Goal: Information Seeking & Learning: Find specific fact

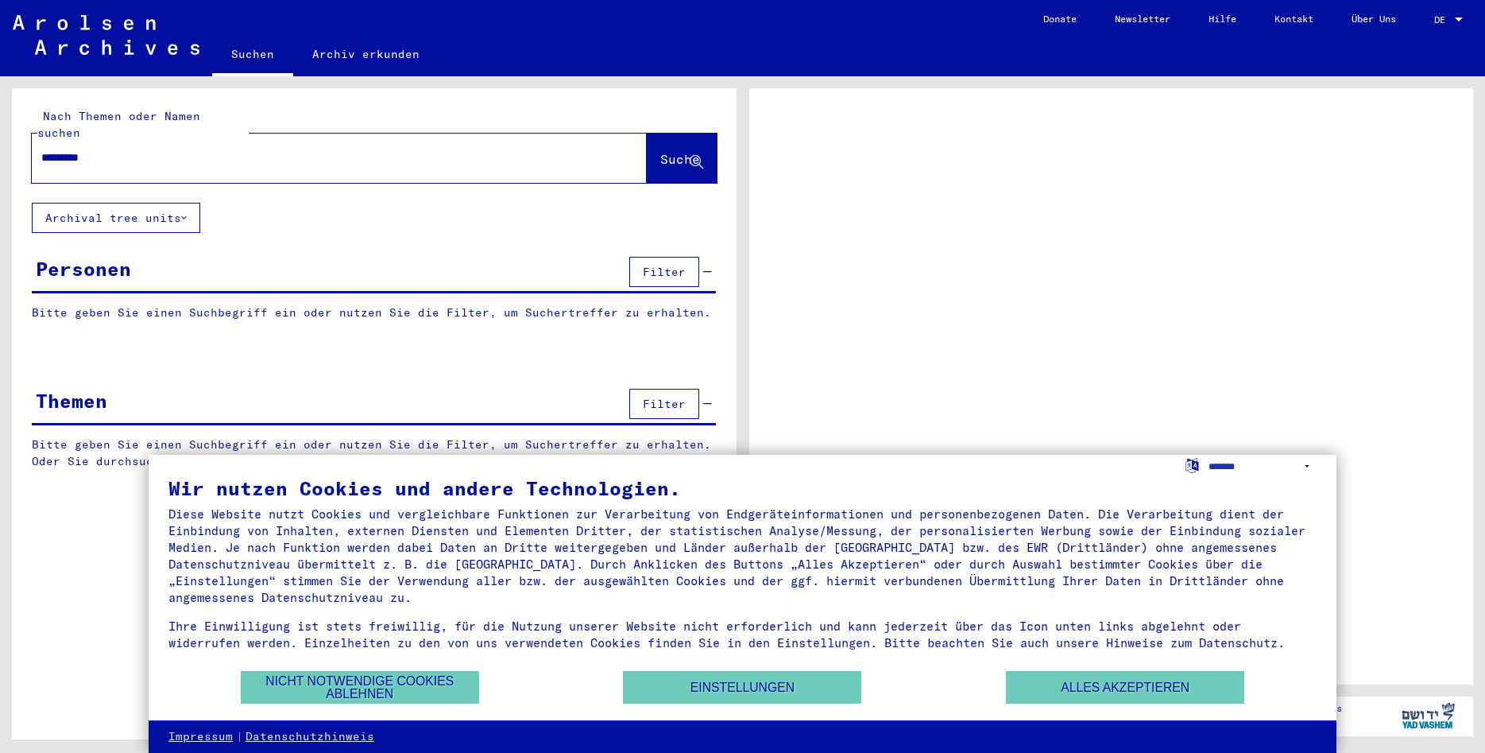
type input "*********"
click at [287, 680] on button "Nicht notwendige Cookies ablehnen" at bounding box center [360, 687] width 238 height 33
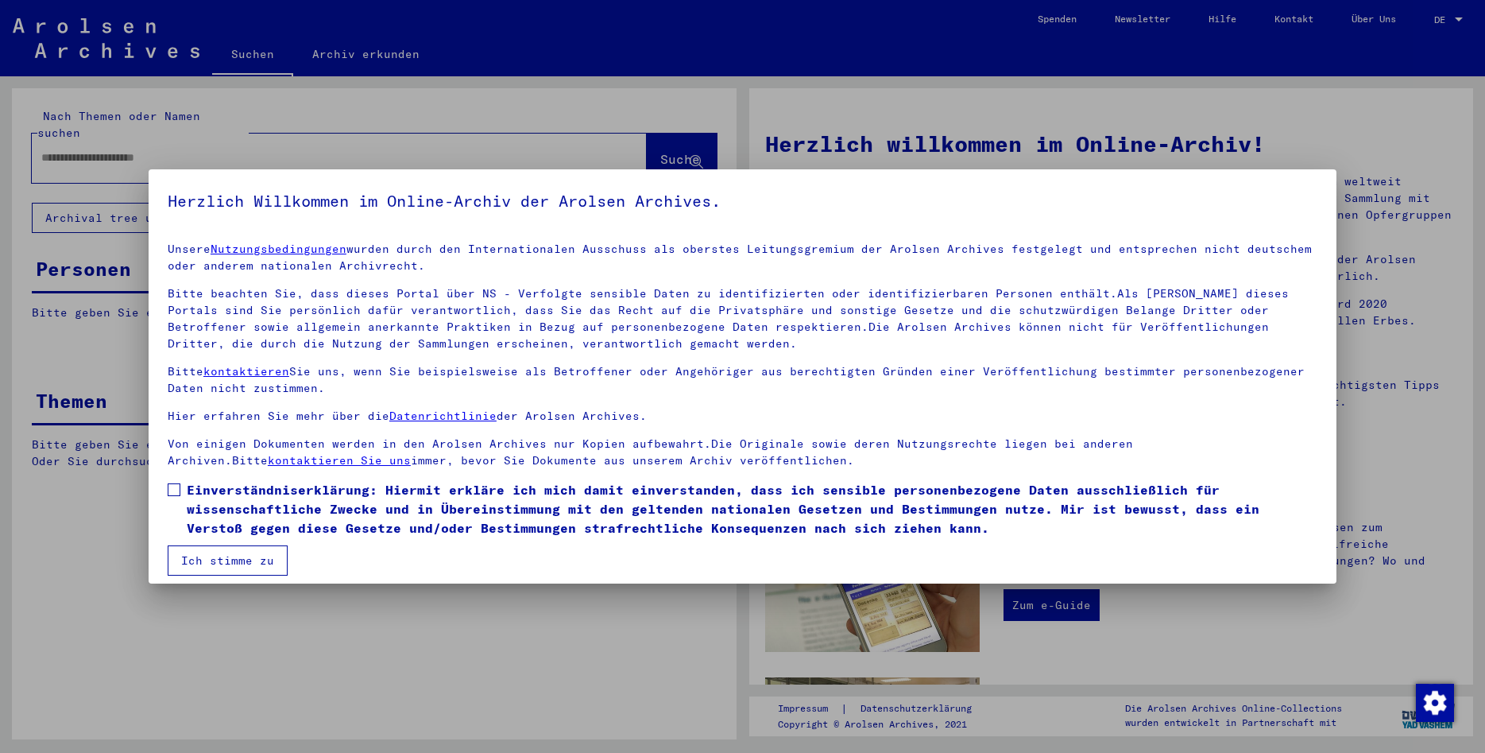
click at [254, 565] on button "Ich stimme zu" at bounding box center [228, 560] width 120 height 30
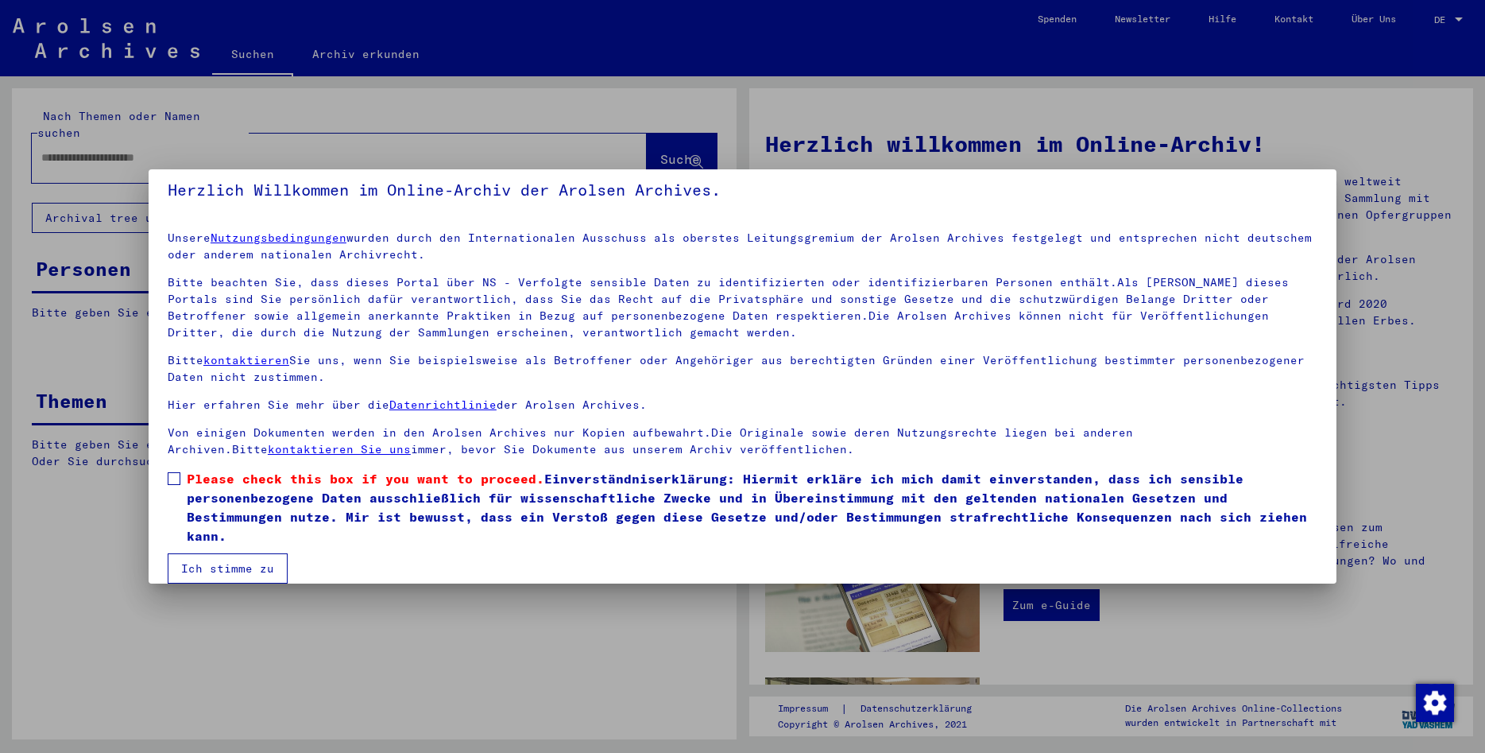
click at [172, 478] on span at bounding box center [174, 478] width 13 height 13
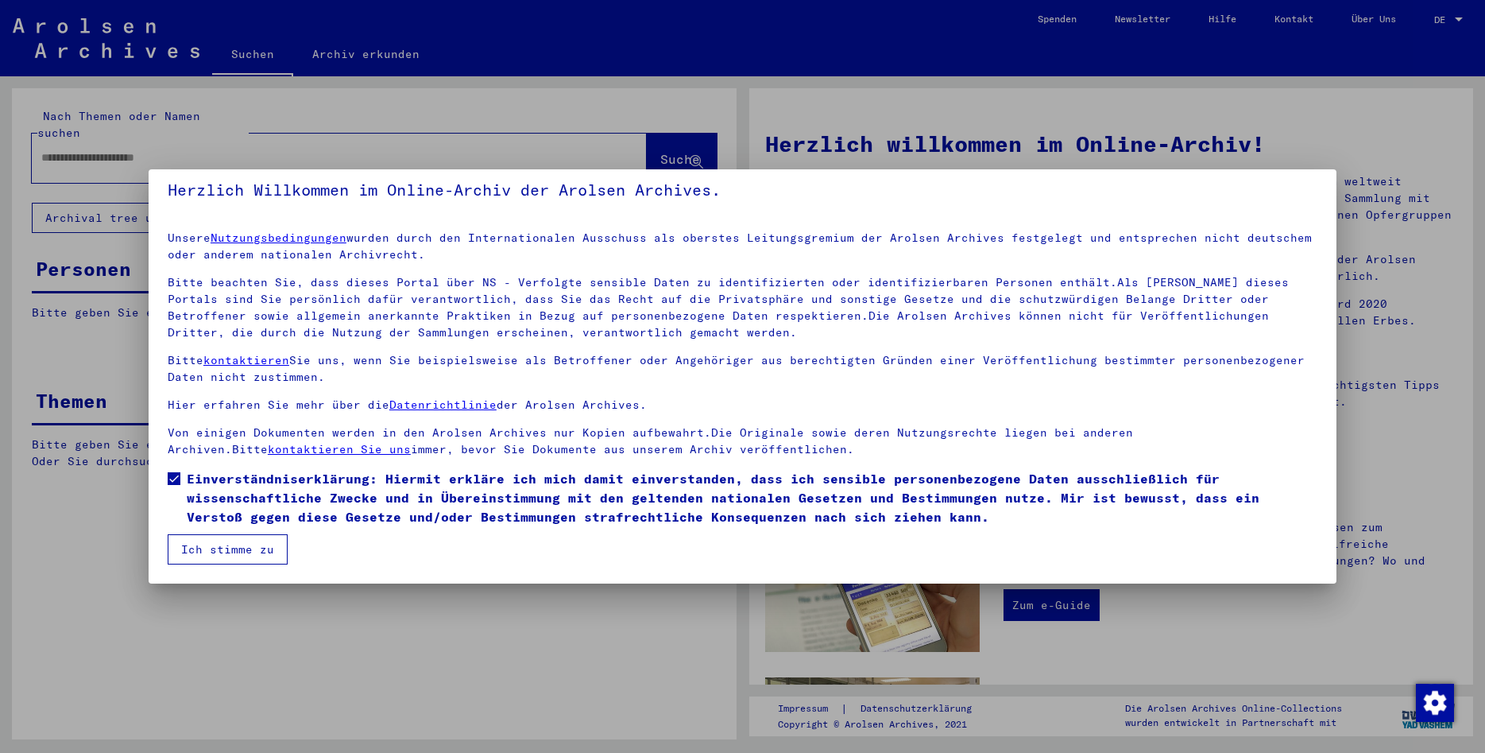
click at [210, 557] on button "Ich stimme zu" at bounding box center [228, 549] width 120 height 30
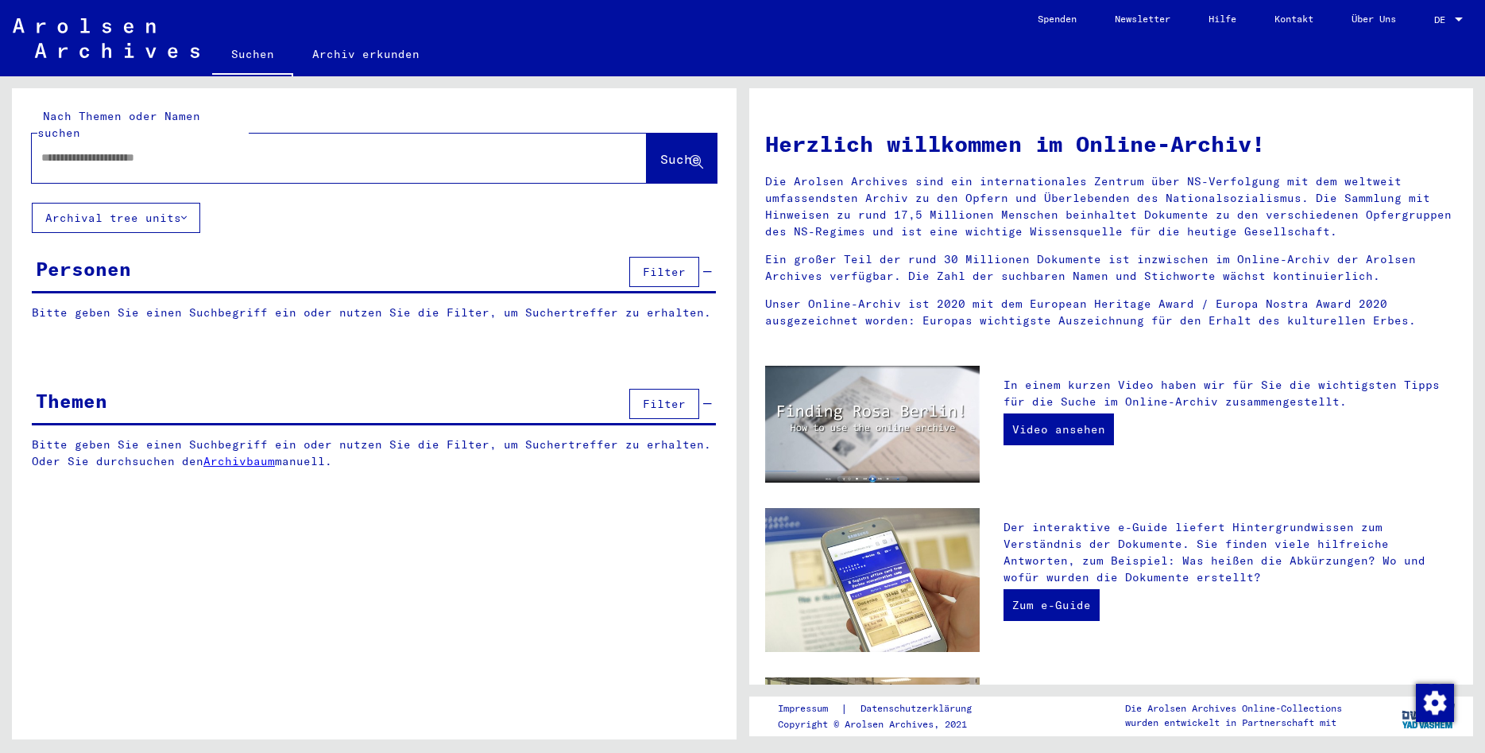
click at [265, 149] on input "text" at bounding box center [320, 157] width 558 height 17
type input "*********"
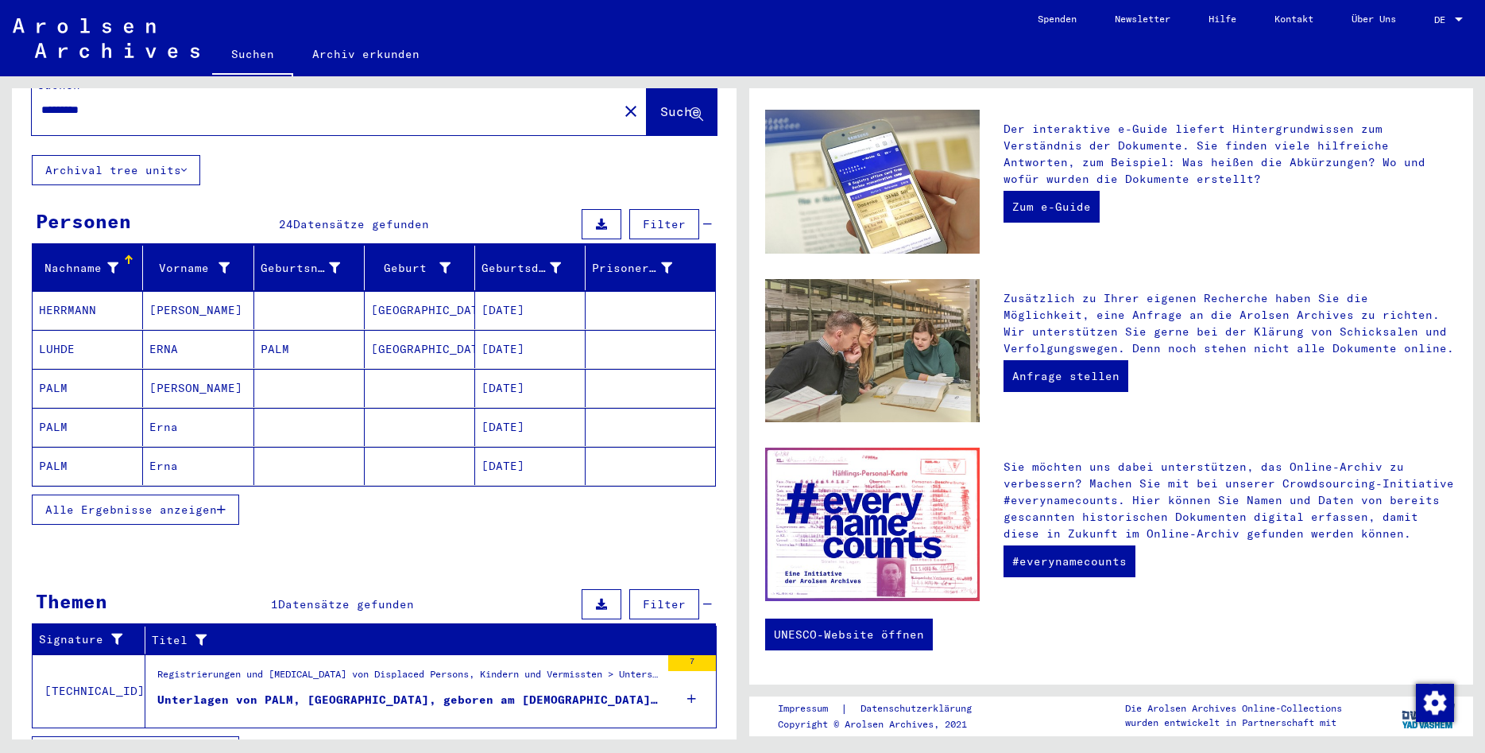
scroll to position [67, 0]
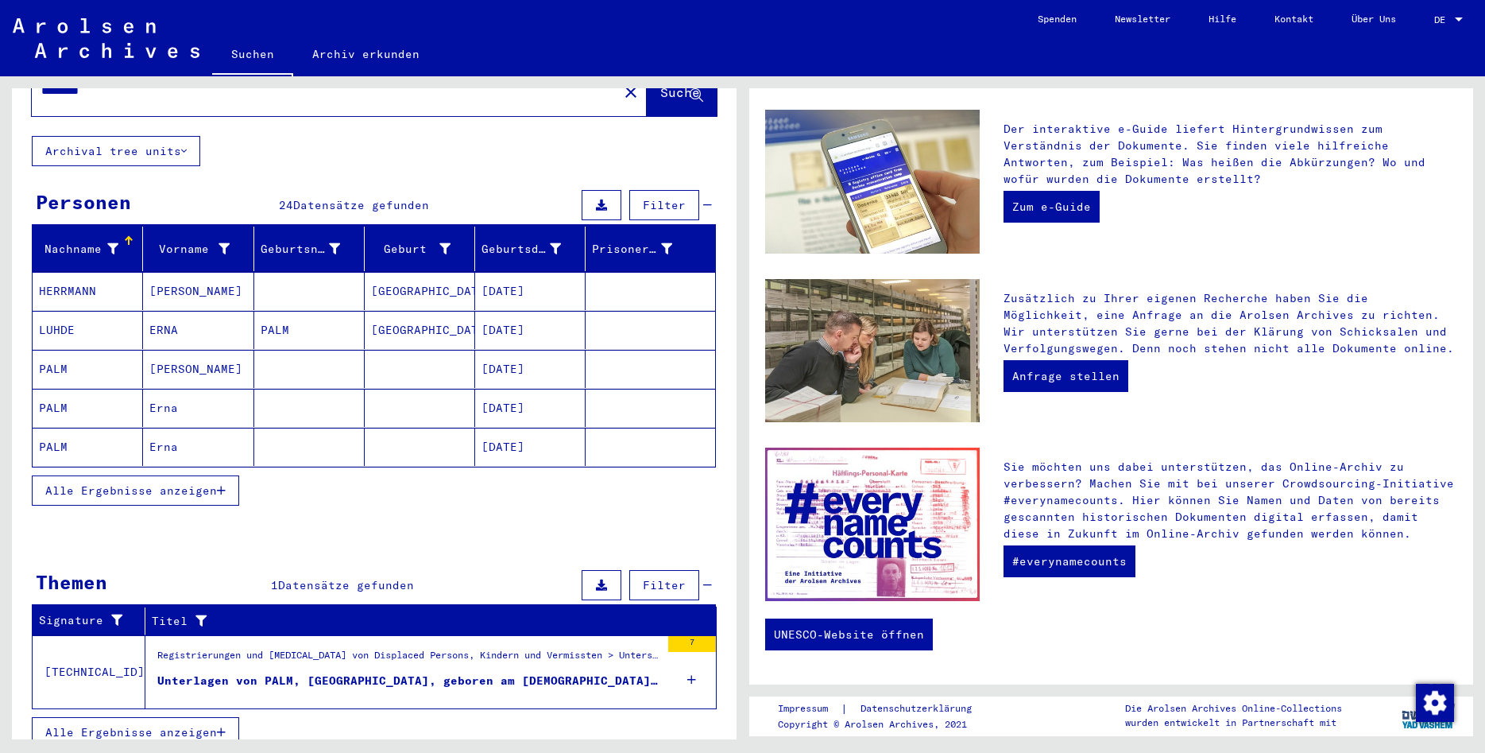
click at [461, 672] on div "Unterlagen von PALM, [GEOGRAPHIC_DATA], geboren am [DEMOGRAPHIC_DATA], geboren …" at bounding box center [408, 680] width 503 height 17
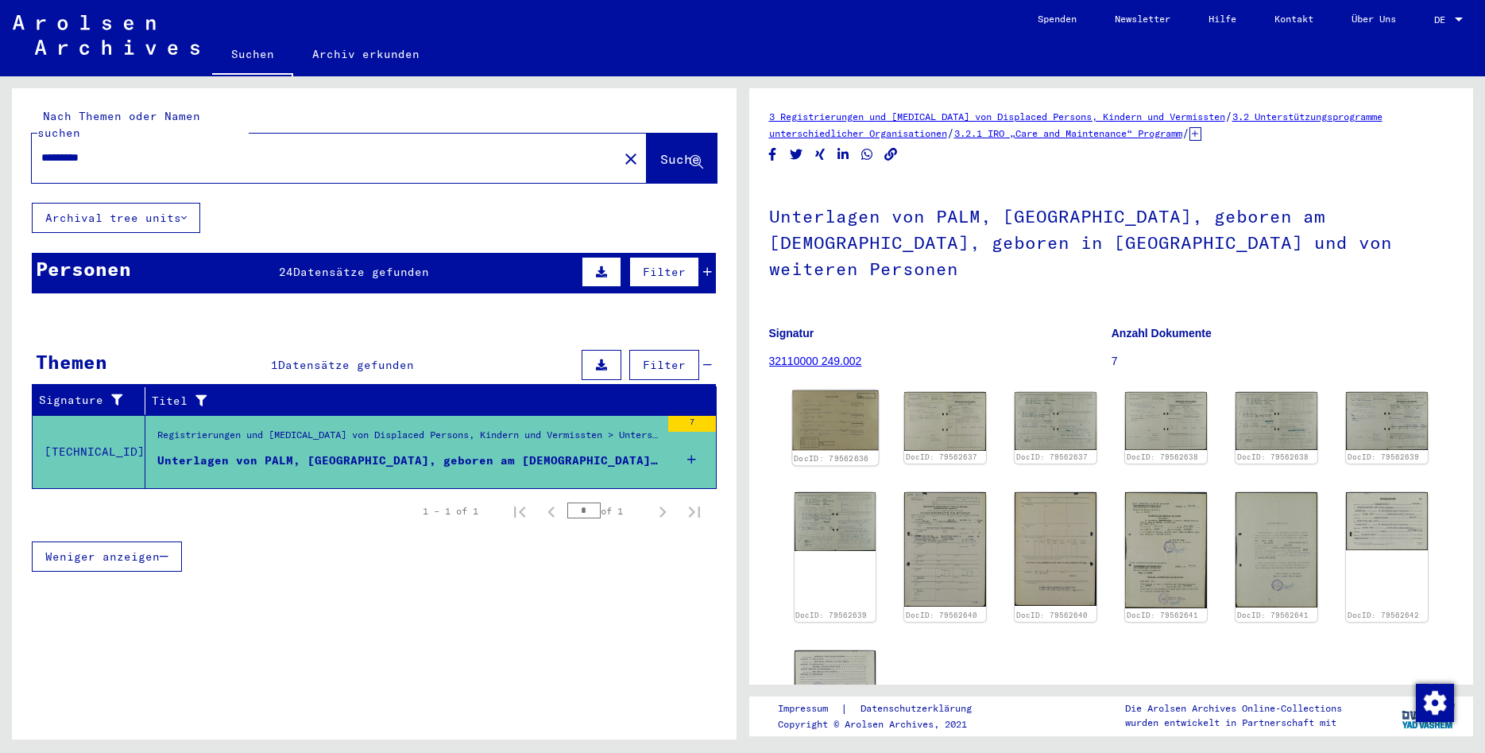
click at [845, 393] on img at bounding box center [835, 420] width 86 height 60
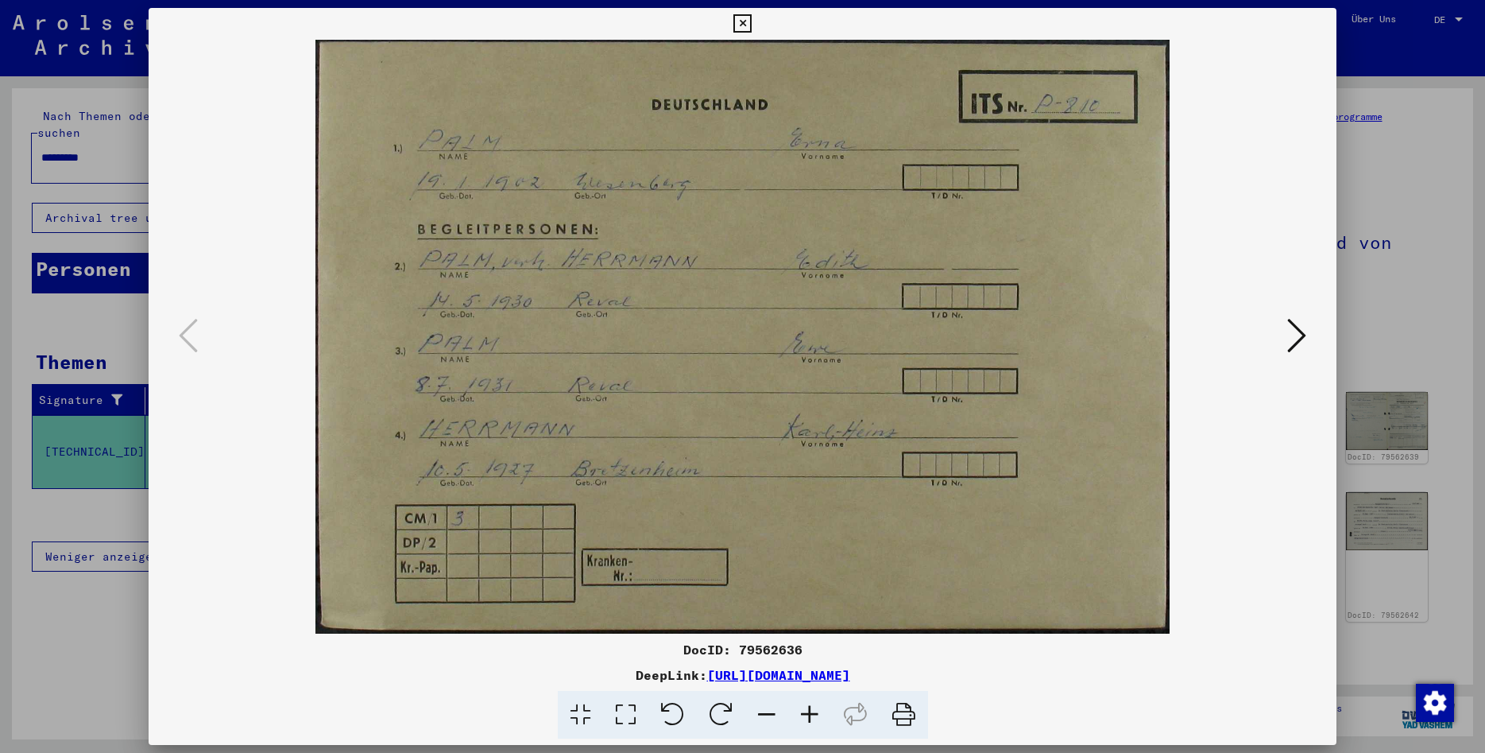
click at [625, 714] on icon at bounding box center [625, 715] width 45 height 48
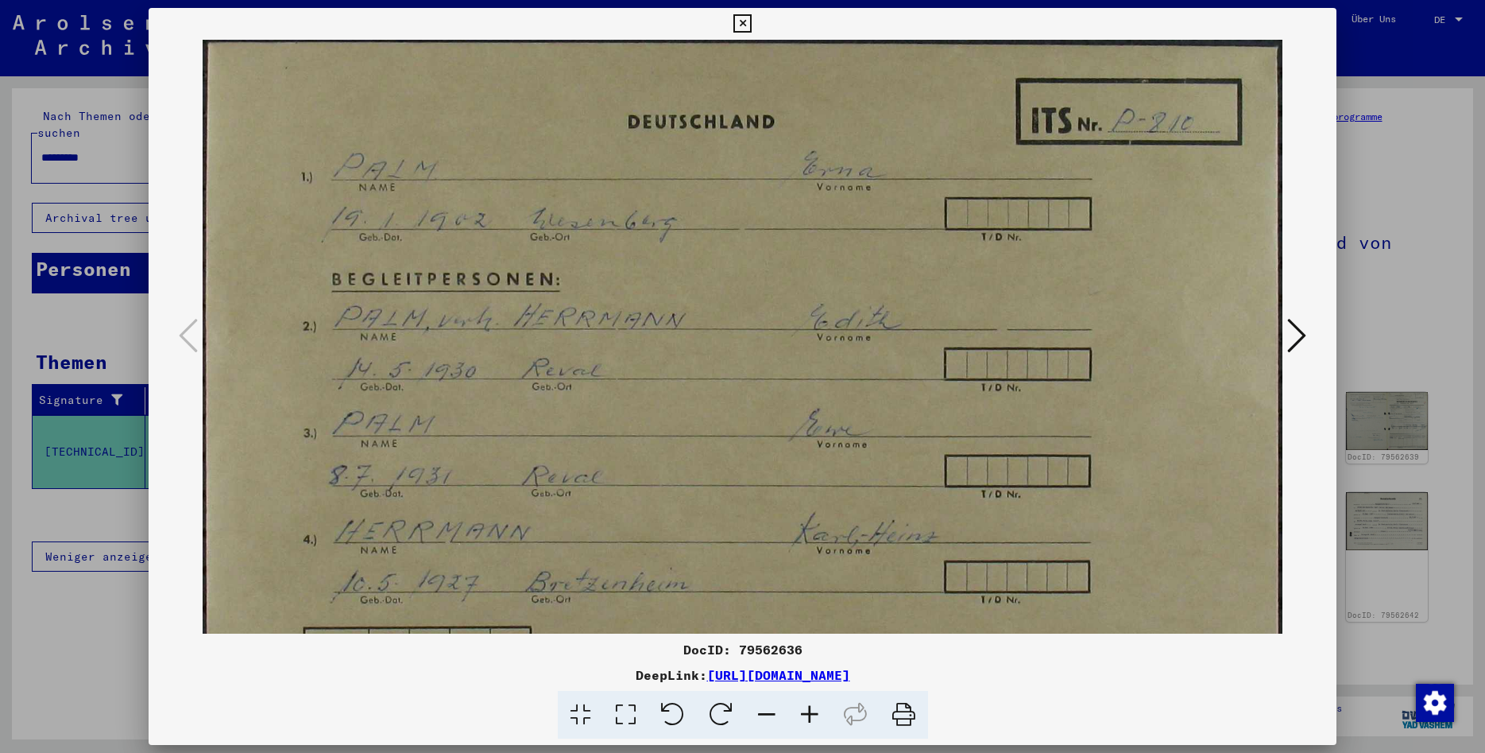
click at [918, 320] on img at bounding box center [743, 415] width 1080 height 751
click at [1268, 586] on img at bounding box center [743, 415] width 1080 height 751
click at [1304, 344] on icon at bounding box center [1297, 335] width 19 height 38
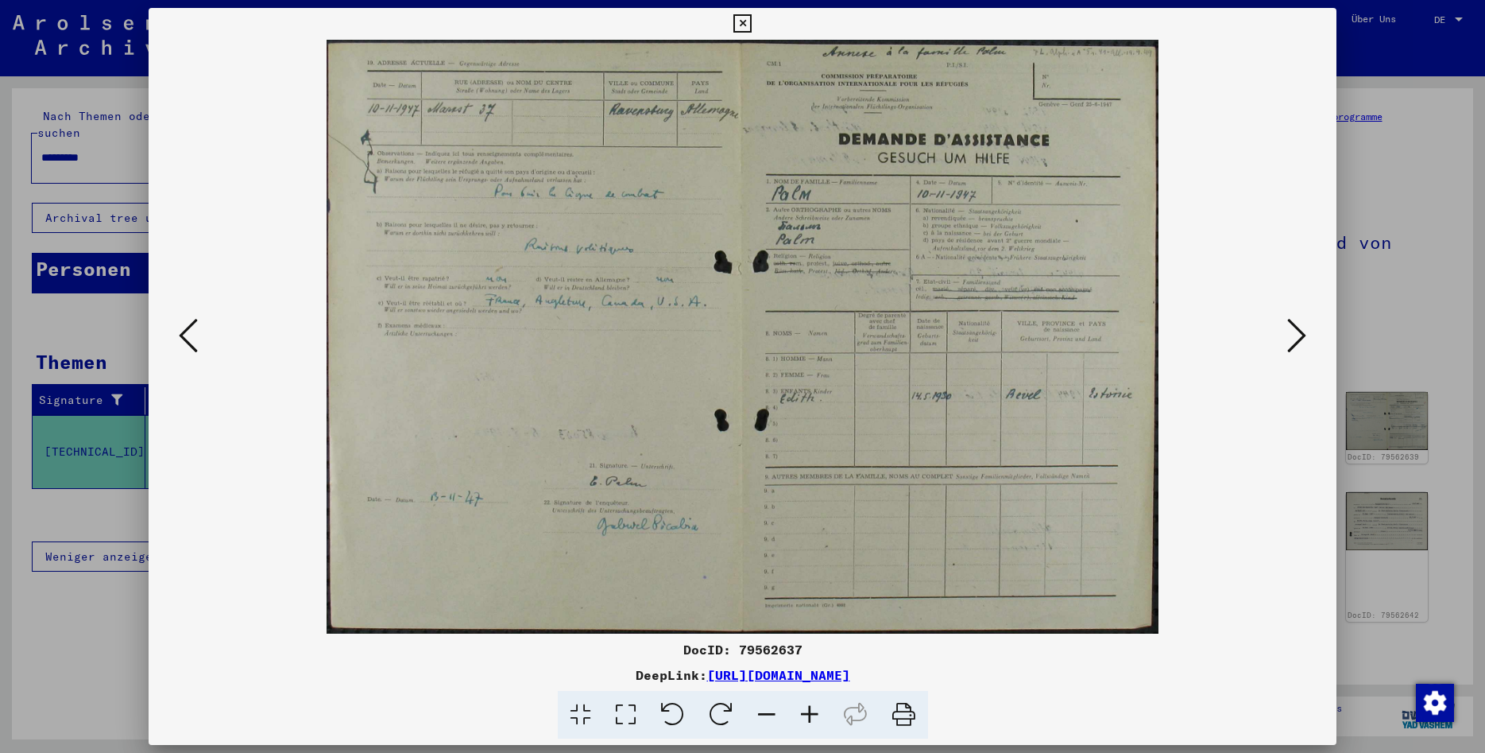
click at [755, 250] on img at bounding box center [743, 337] width 1080 height 594
click at [634, 709] on icon at bounding box center [625, 715] width 45 height 48
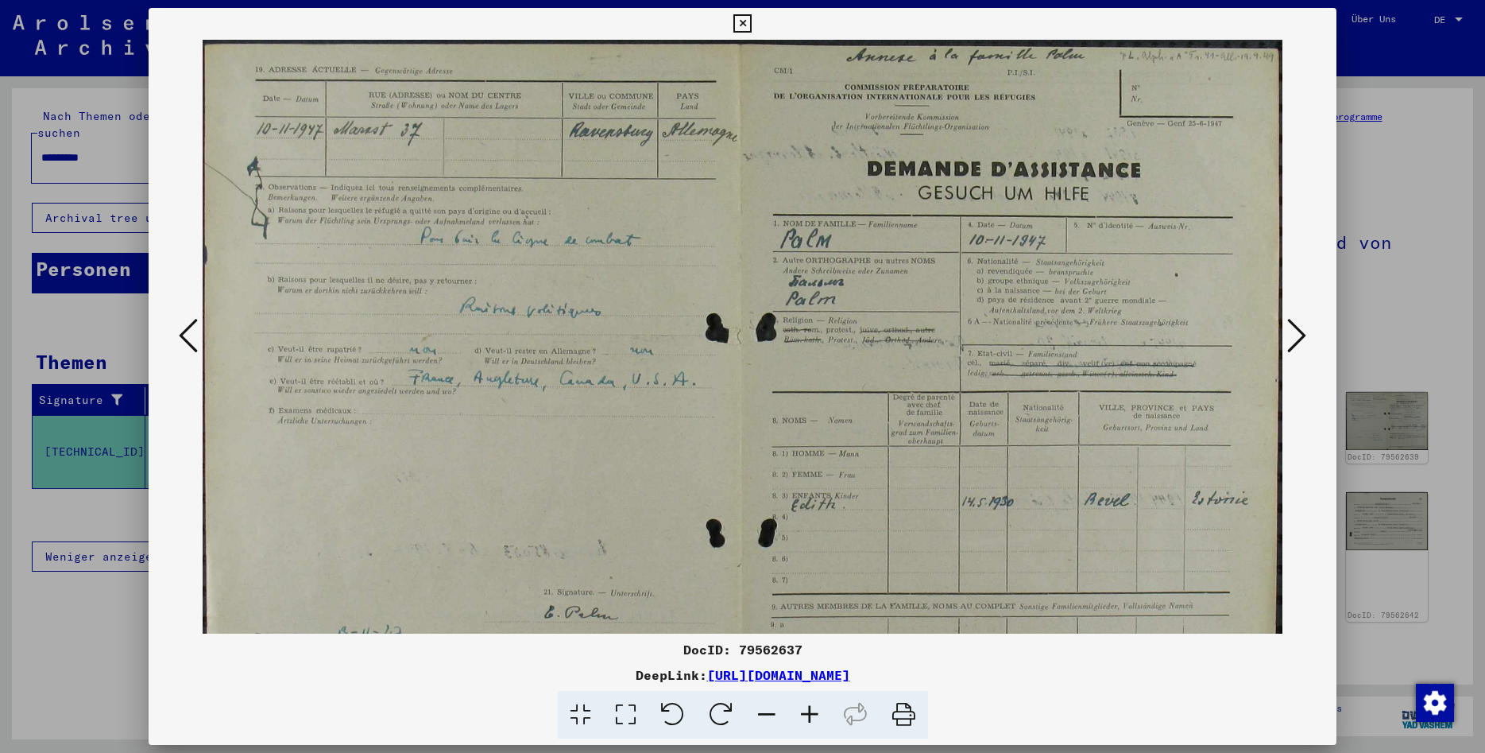
click at [625, 715] on icon at bounding box center [625, 715] width 45 height 48
click at [908, 706] on icon at bounding box center [904, 715] width 48 height 48
click at [1303, 343] on icon at bounding box center [1297, 335] width 19 height 38
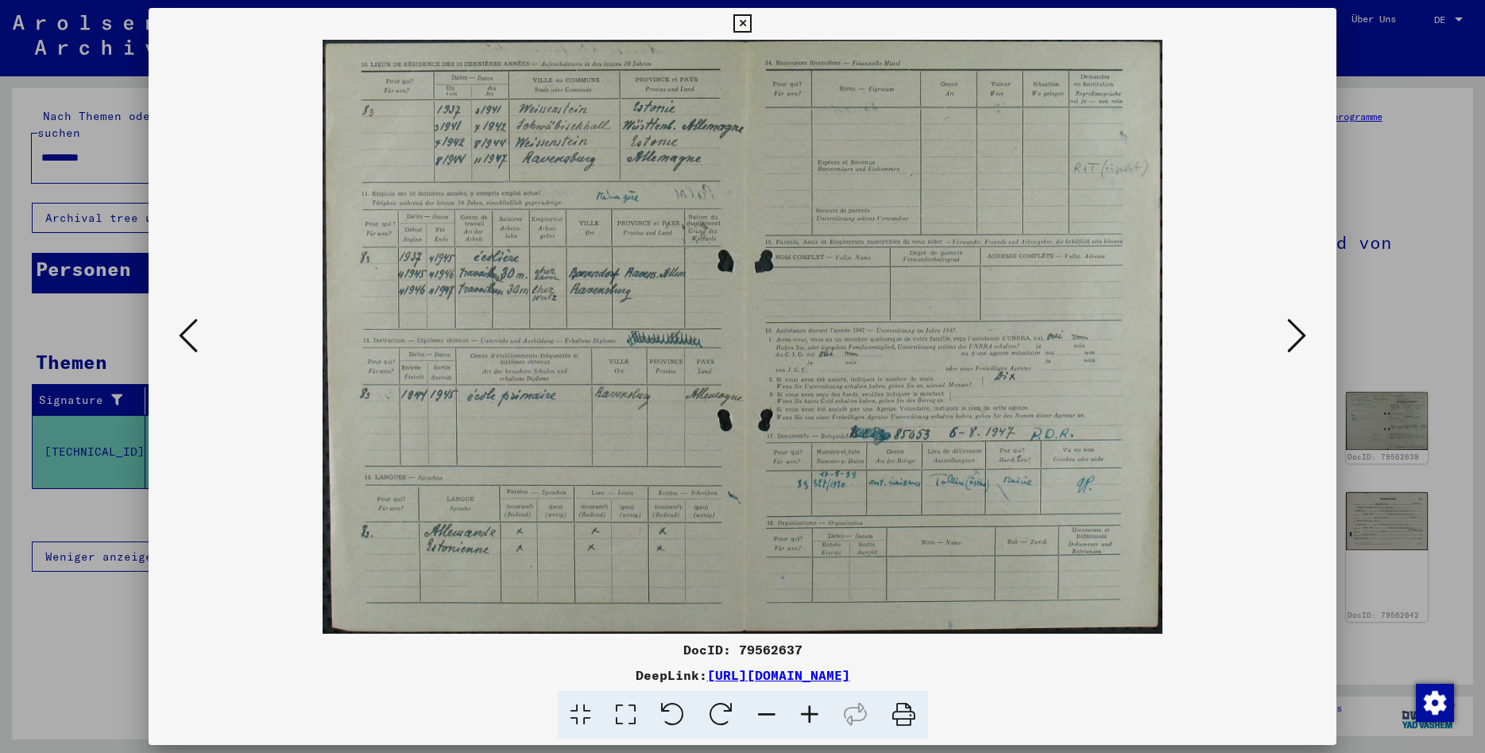
click at [622, 718] on icon at bounding box center [625, 715] width 45 height 48
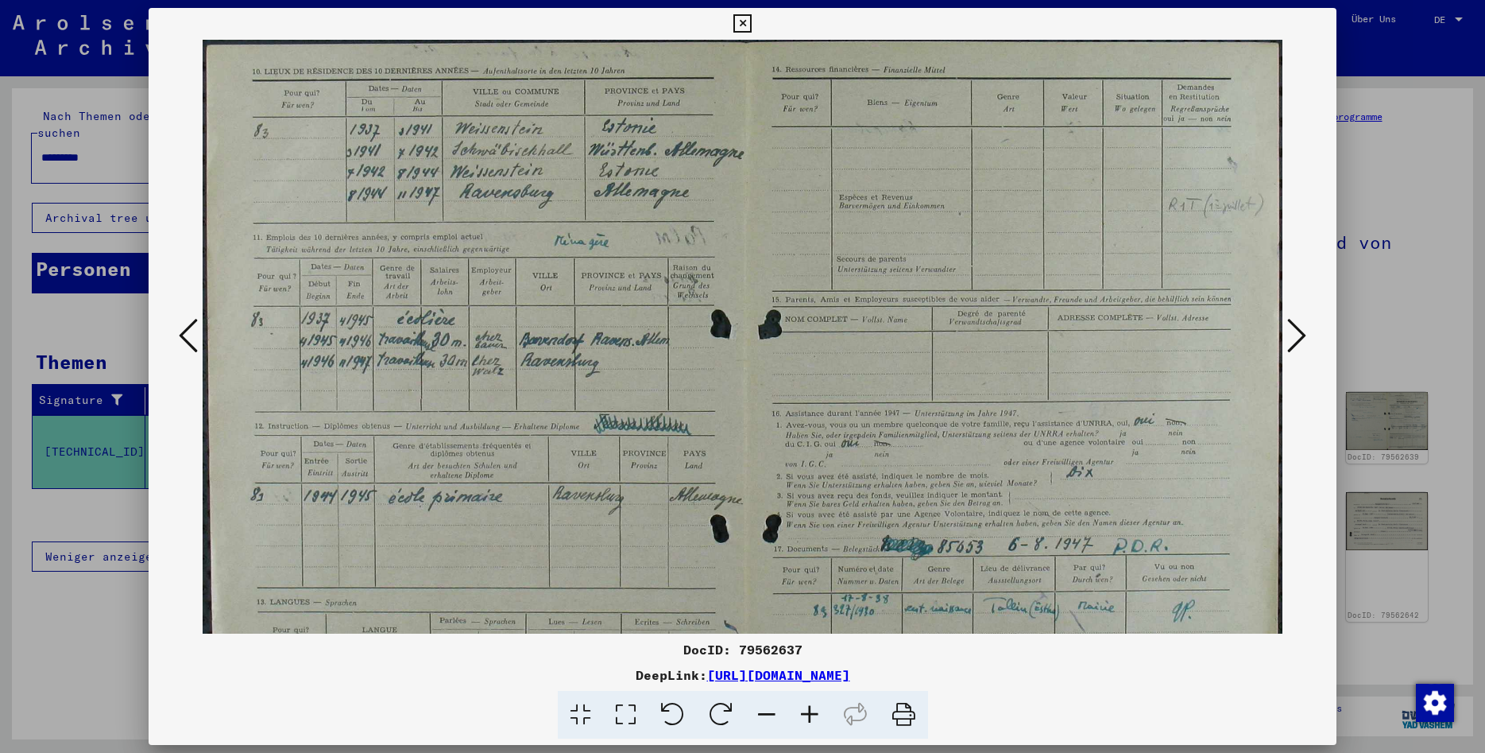
click at [1296, 340] on icon at bounding box center [1297, 335] width 19 height 38
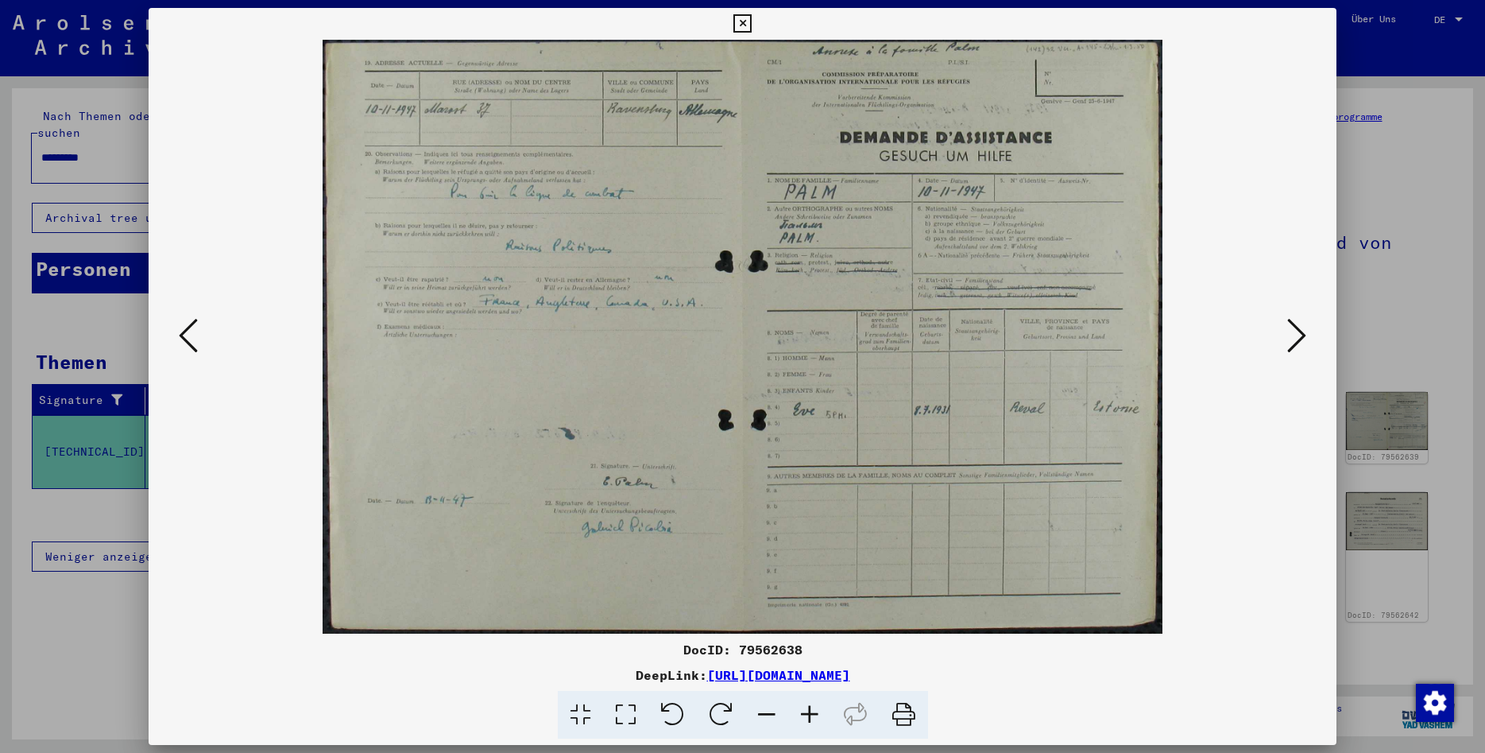
click at [902, 711] on icon at bounding box center [904, 715] width 48 height 48
click at [773, 676] on link "[URL][DOMAIN_NAME]" at bounding box center [778, 675] width 143 height 16
